Goal: Task Accomplishment & Management: Manage account settings

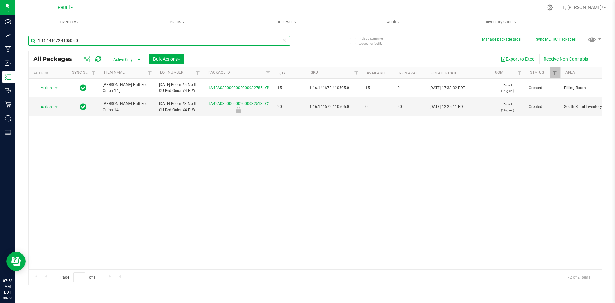
click at [148, 37] on input "1.16.141672.410505.0" at bounding box center [159, 41] width 262 height 10
type input "1A42A0300000002000031409"
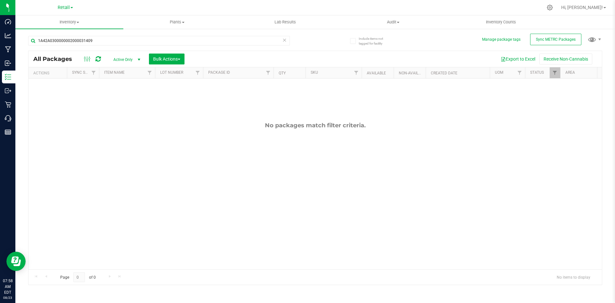
click at [122, 57] on span "Active Only" at bounding box center [125, 59] width 35 height 9
click at [130, 98] on li "All" at bounding box center [125, 99] width 35 height 10
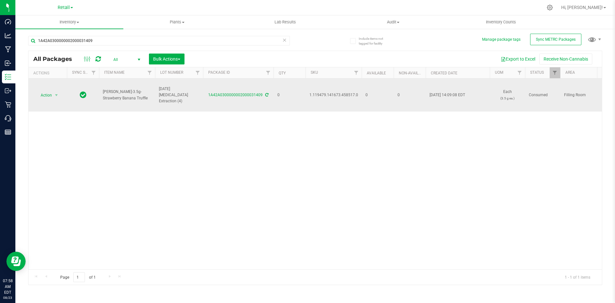
click at [332, 95] on span "1.119479.141673.458517.0" at bounding box center [333, 95] width 49 height 6
copy span "1.119479.141673.458517.0"
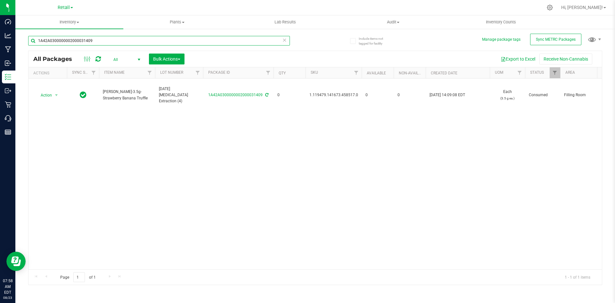
click at [131, 43] on input "1A42A0300000002000031409" at bounding box center [159, 41] width 262 height 10
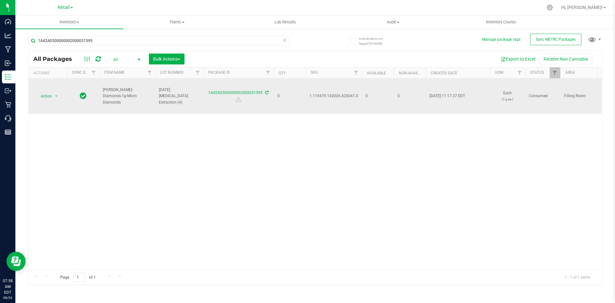
click at [340, 96] on span "1.119479.142026.420041.0" at bounding box center [333, 96] width 49 height 6
copy span "1.119479.142026.420041.0"
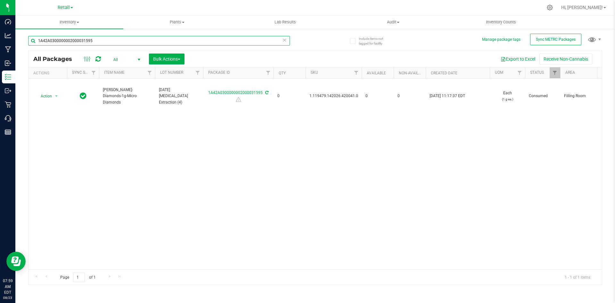
click at [132, 42] on input "1A42A0300000002000031595" at bounding box center [159, 41] width 262 height 10
click at [133, 42] on input "1A42A0300000002000031595" at bounding box center [159, 41] width 262 height 10
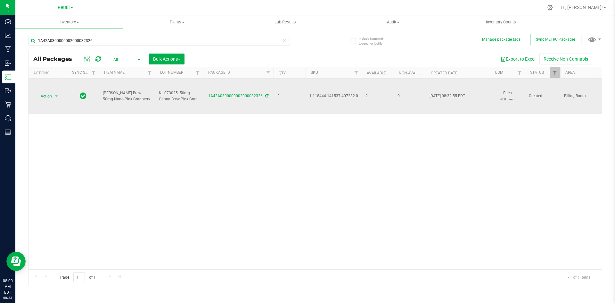
click at [323, 96] on span "1.118444.141537.407282.0" at bounding box center [333, 96] width 49 height 6
copy span "1.118444.141537.407282.0"
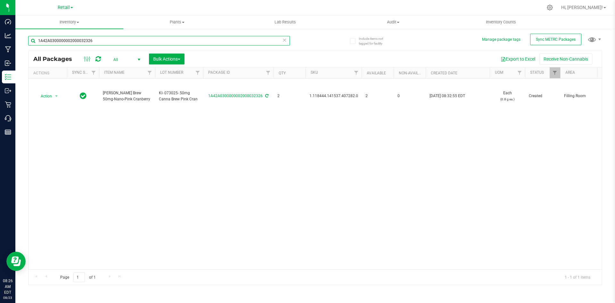
click at [127, 42] on input "1A42A0300000002000032326" at bounding box center [159, 41] width 262 height 10
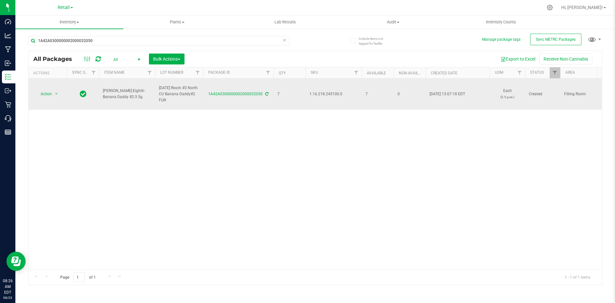
click at [326, 91] on td "1.16.218.245100.0" at bounding box center [334, 93] width 56 height 31
click at [325, 93] on span "1.16.218.245100.0" at bounding box center [333, 94] width 48 height 6
copy span "1.16.218.245100.0"
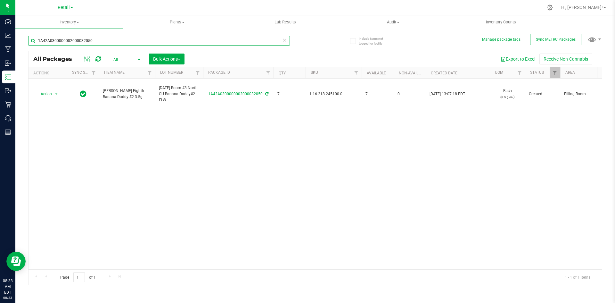
click at [91, 39] on input "1A42A0300000002000032050" at bounding box center [159, 41] width 262 height 10
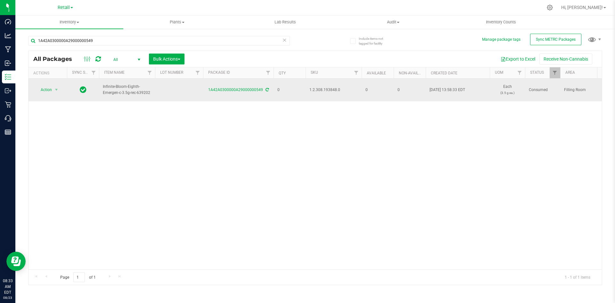
click at [323, 89] on span "1.2.308.193848.0" at bounding box center [333, 90] width 48 height 6
drag, startPoint x: 323, startPoint y: 89, endPoint x: 326, endPoint y: 93, distance: 5.4
click at [326, 93] on td "1.2.308.193848.0" at bounding box center [334, 89] width 56 height 23
copy span "1.2.308.193848.0"
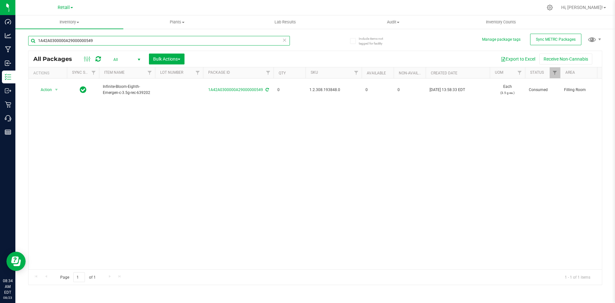
click at [88, 39] on input "1A42A0300000A29000000549" at bounding box center [159, 41] width 262 height 10
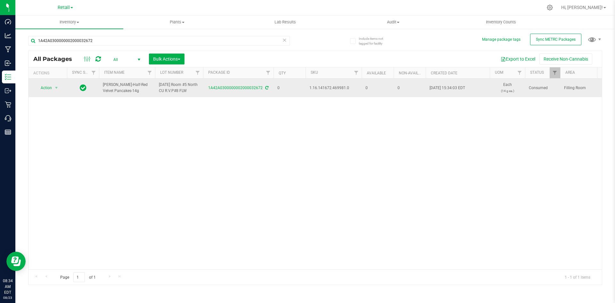
click at [333, 88] on span "1.16.141672.469981.0" at bounding box center [333, 88] width 48 height 6
copy span "1.16.141672.469981.0"
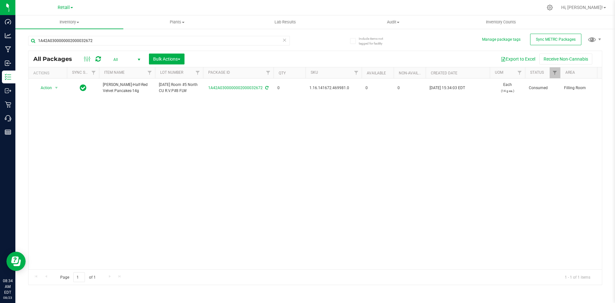
click at [128, 45] on div "1A42A0300000002000032672" at bounding box center [159, 43] width 262 height 15
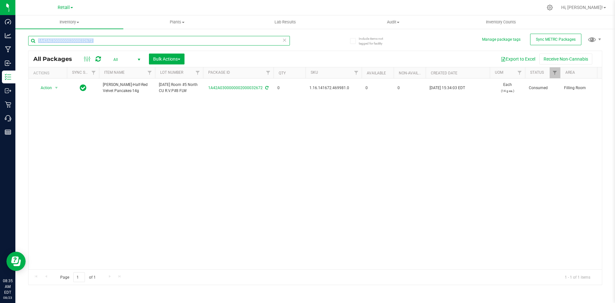
click at [103, 40] on input "1A42A0300000002000032672" at bounding box center [159, 41] width 262 height 10
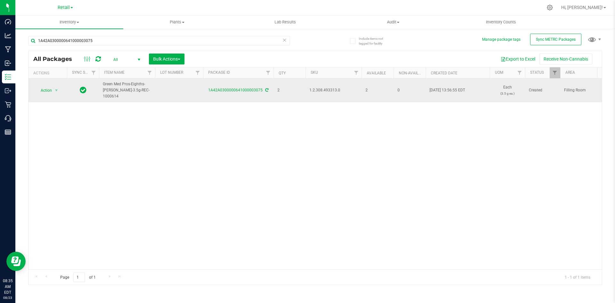
click at [327, 91] on span "1.2.308.493313.0" at bounding box center [333, 90] width 48 height 6
drag, startPoint x: 327, startPoint y: 91, endPoint x: 325, endPoint y: 88, distance: 3.7
click at [325, 88] on span "1.2.308.493313.0" at bounding box center [333, 90] width 48 height 6
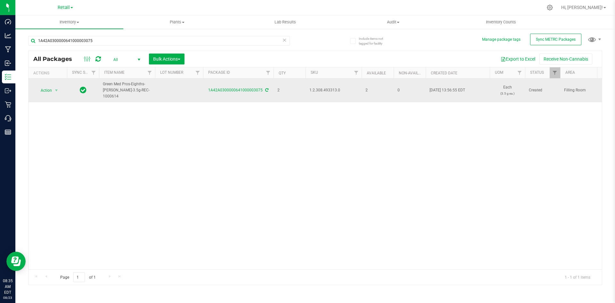
copy span "1.2.308.493313.0"
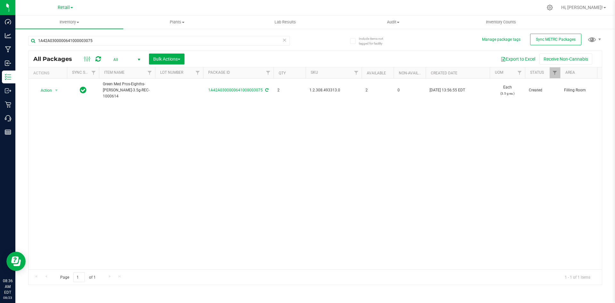
click at [139, 35] on div "1A42A0300000641000003075" at bounding box center [171, 40] width 287 height 21
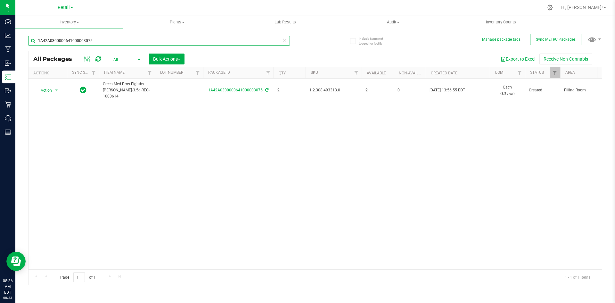
click at [139, 39] on input "1A42A0300000641000003075" at bounding box center [159, 41] width 262 height 10
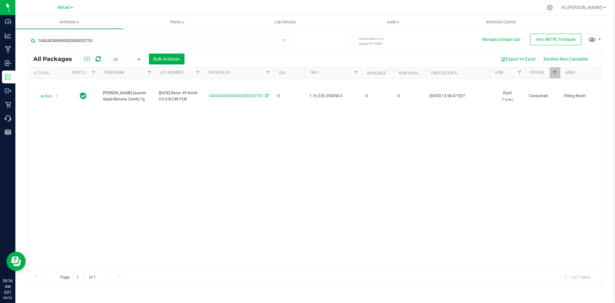
click at [325, 95] on span "1.16.236.290058.0" at bounding box center [333, 96] width 48 height 6
copy span "1.16.236.290058.0"
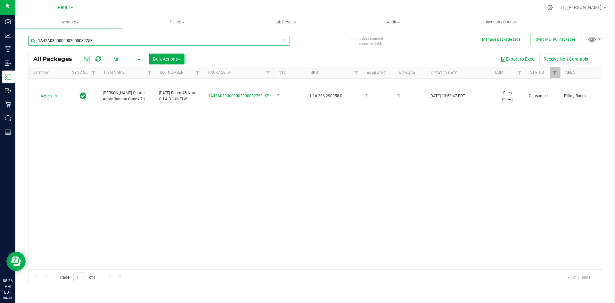
click at [112, 43] on input "1A42A0300000002000032753" at bounding box center [159, 41] width 262 height 10
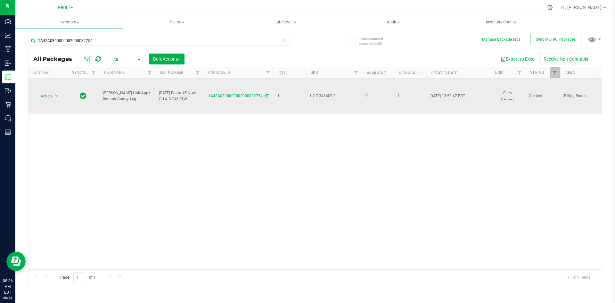
click at [333, 97] on span "1.2.7.348407.0" at bounding box center [333, 96] width 48 height 6
copy span "1.2.7.348407.0"
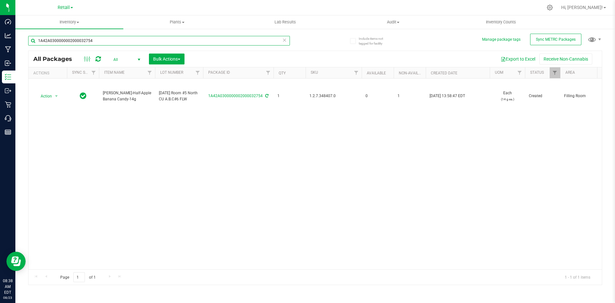
click at [106, 40] on input "1A42A0300000002000032754" at bounding box center [159, 41] width 262 height 10
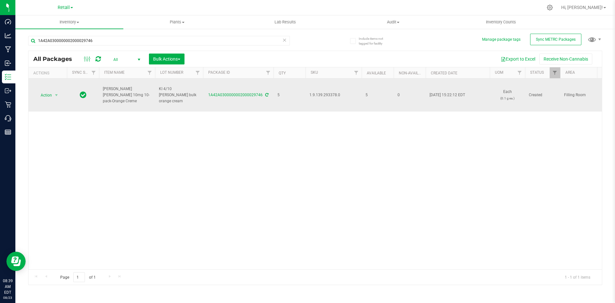
click at [315, 93] on span "1.9.139.293378.0" at bounding box center [333, 95] width 48 height 6
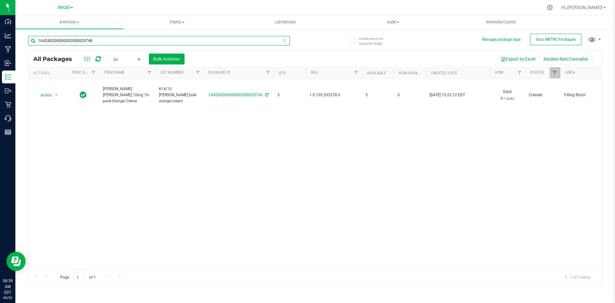
click at [145, 42] on input "1A42A0300000002000029746" at bounding box center [159, 41] width 262 height 10
paste input ".9.139.293378.0"
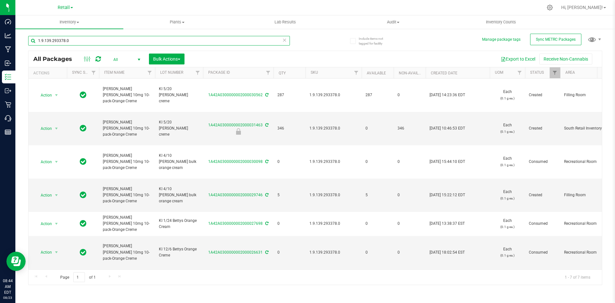
click at [118, 44] on input "1.9.139.293378.0" at bounding box center [159, 41] width 262 height 10
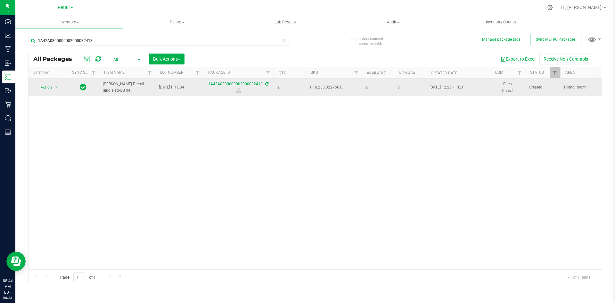
click at [314, 86] on span "1.16.233.322756.0" at bounding box center [333, 87] width 48 height 6
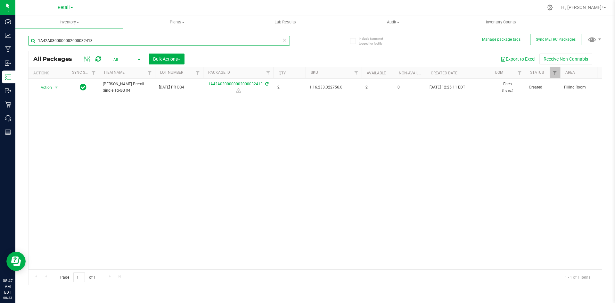
click at [152, 38] on input "1A42A0300000002000032413" at bounding box center [159, 41] width 262 height 10
type input "1A42A0300000641000003112"
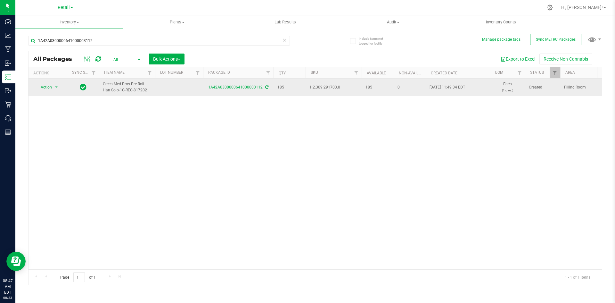
click at [319, 85] on span "1.2.309.291703.0" at bounding box center [333, 87] width 48 height 6
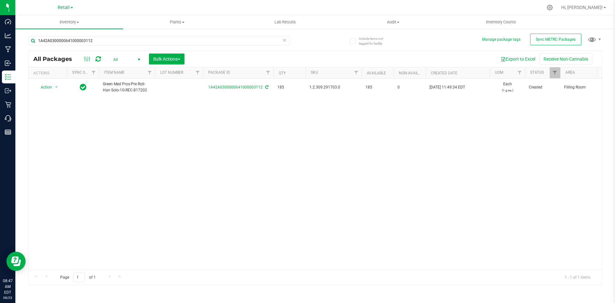
click at [284, 43] on icon at bounding box center [284, 40] width 4 height 8
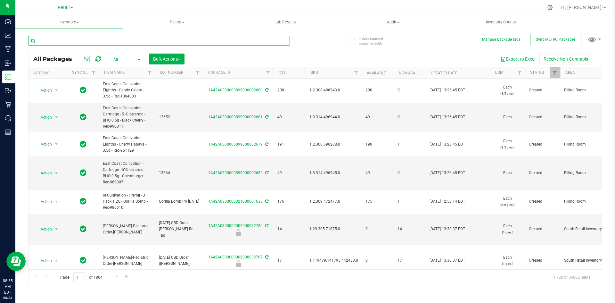
paste input "1A42A0300000002000030563"
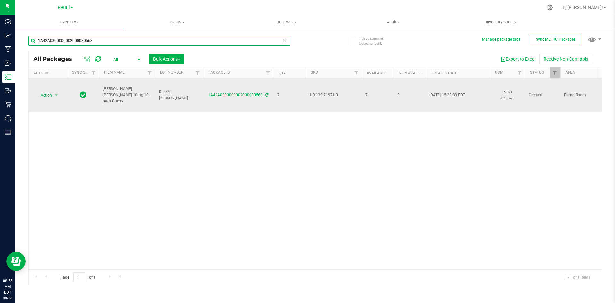
type input "1A42A0300000002000030563"
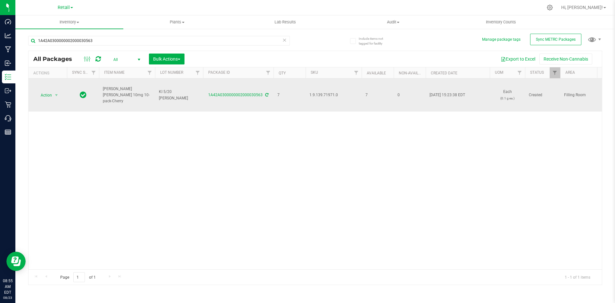
click at [314, 94] on span "1.9.139.71971.0" at bounding box center [333, 95] width 48 height 6
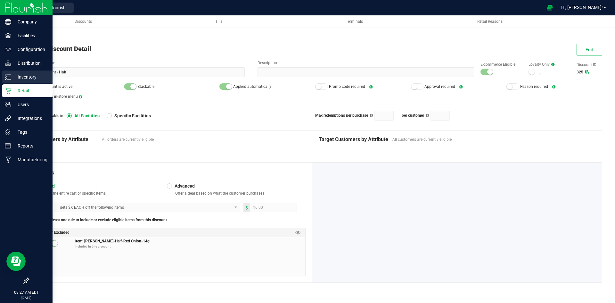
click at [11, 76] on p "Inventory" at bounding box center [30, 77] width 38 height 8
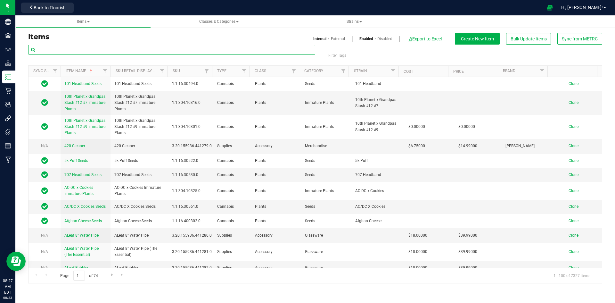
paste input "1.16.218.245100.0"
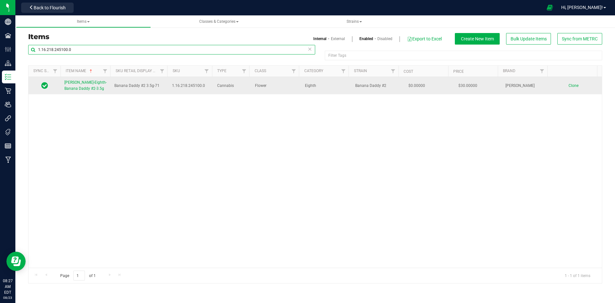
type input "1.16.218.245100.0"
click at [80, 87] on span "[PERSON_NAME]-Eighth-Banana Daddy #2-3.5g" at bounding box center [85, 85] width 42 height 11
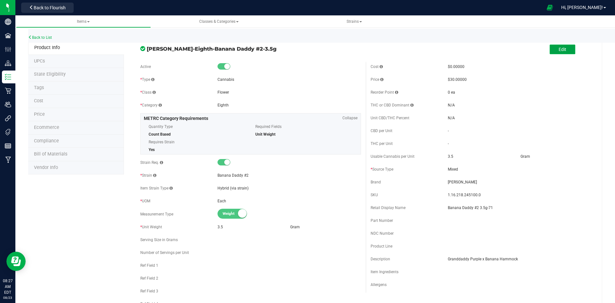
click at [566, 46] on button "Edit" at bounding box center [563, 50] width 26 height 10
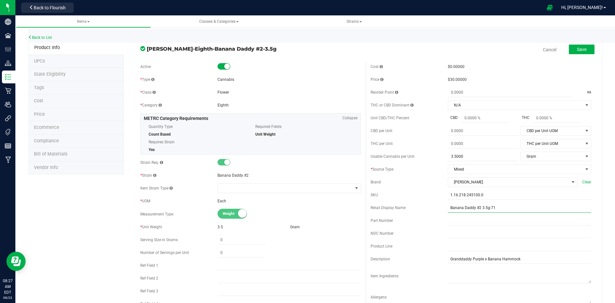
drag, startPoint x: 495, startPoint y: 206, endPoint x: 487, endPoint y: 214, distance: 11.3
click at [487, 214] on div "Cost $0.00000 Price $30.00000 Reorder Point ea THC or CBD Dominant" at bounding box center [481, 185] width 230 height 247
click at [588, 51] on button "Save" at bounding box center [582, 50] width 26 height 10
click at [489, 208] on input "Banana Daddy #2 3.5g-X" at bounding box center [520, 208] width 144 height 10
drag, startPoint x: 478, startPoint y: 210, endPoint x: 485, endPoint y: 210, distance: 6.7
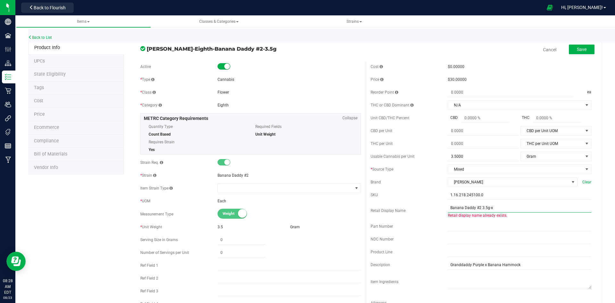
click at [485, 210] on input "Banana Daddy #2 3.5g-x" at bounding box center [520, 208] width 144 height 10
paste input "3.5g"
type input "3.5g Banana Daddy #2-x"
click at [572, 53] on button "Save" at bounding box center [582, 50] width 26 height 10
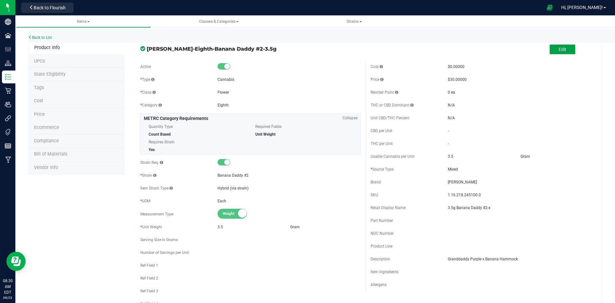
drag, startPoint x: 552, startPoint y: 51, endPoint x: 555, endPoint y: 65, distance: 14.6
click at [553, 51] on button "Edit" at bounding box center [563, 50] width 26 height 10
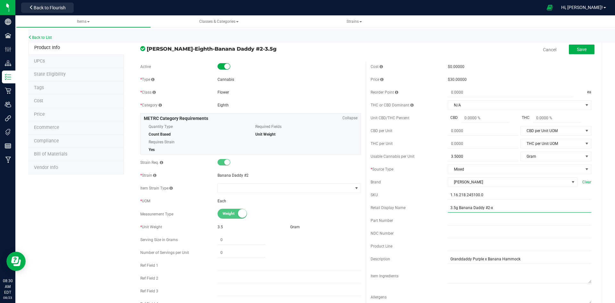
click at [501, 206] on input "3.5g Banana Daddy #2-x" at bounding box center [520, 208] width 144 height 10
click at [571, 50] on button "Save" at bounding box center [582, 50] width 26 height 10
click at [494, 208] on input "3.5g Banana Daddy #2-X" at bounding box center [520, 208] width 144 height 10
type input "3.5g Banana Daddy #2-X"
click at [543, 49] on link "Cancel" at bounding box center [549, 49] width 13 height 6
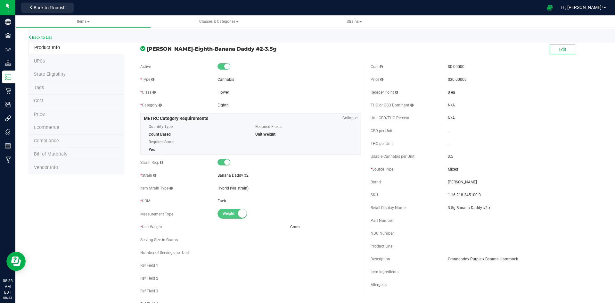
click at [53, 40] on div "Back to List" at bounding box center [335, 36] width 615 height 14
click at [50, 37] on link "Back to List" at bounding box center [40, 37] width 24 height 4
